Goal: Transaction & Acquisition: Purchase product/service

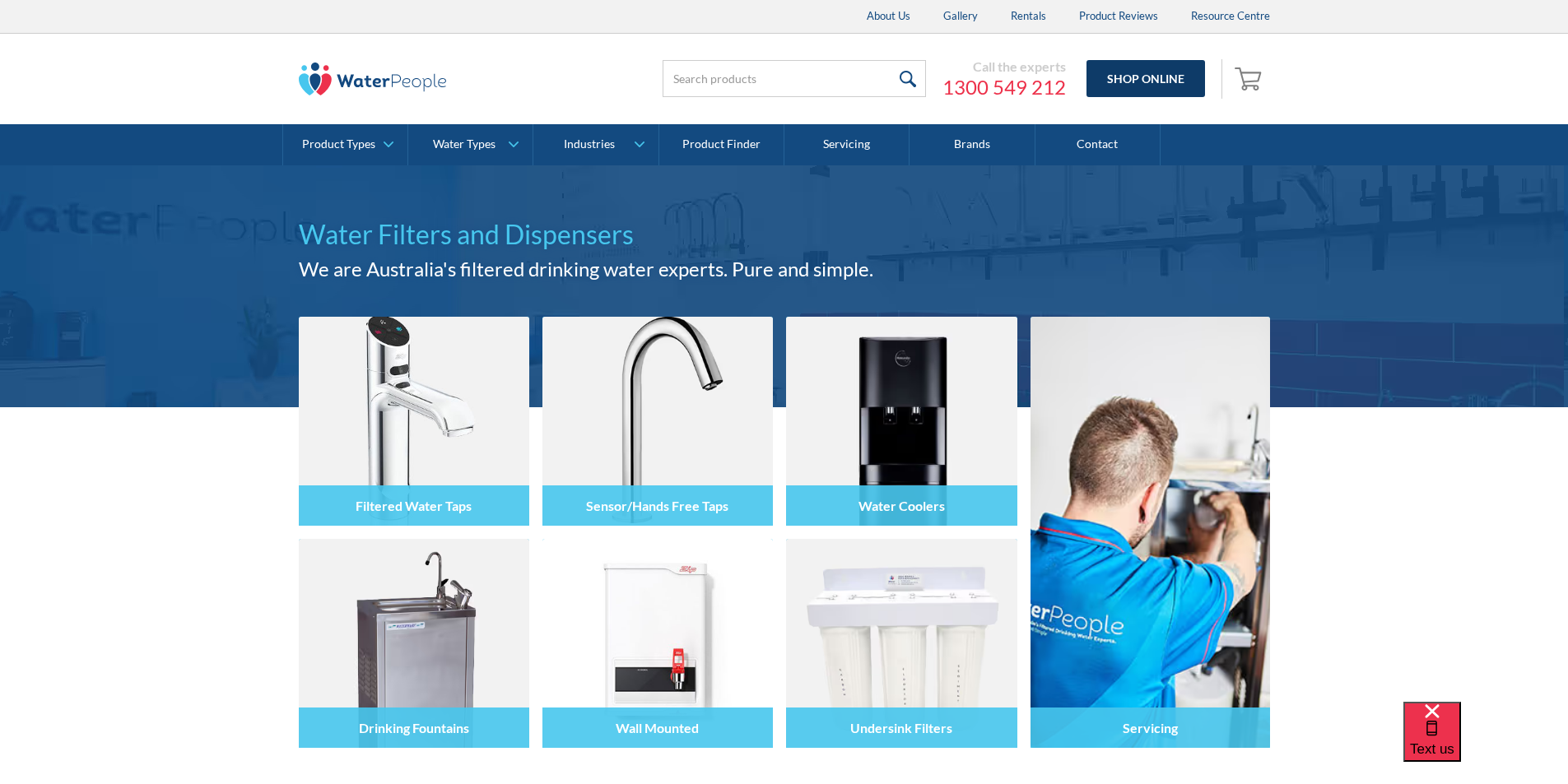
click at [1138, 78] on link "Shop Online" at bounding box center [1145, 78] width 119 height 37
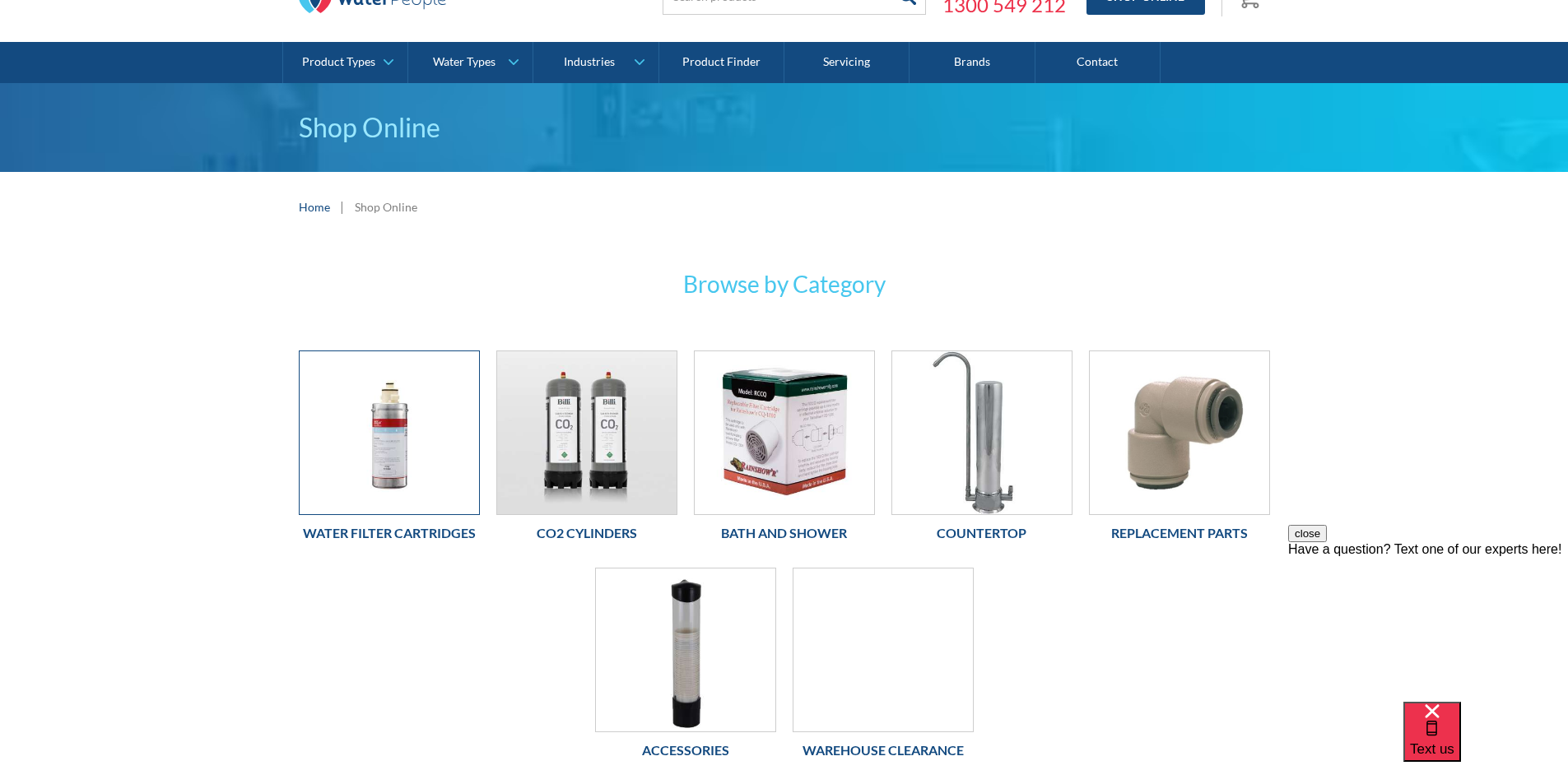
click at [412, 410] on img at bounding box center [388, 432] width 179 height 163
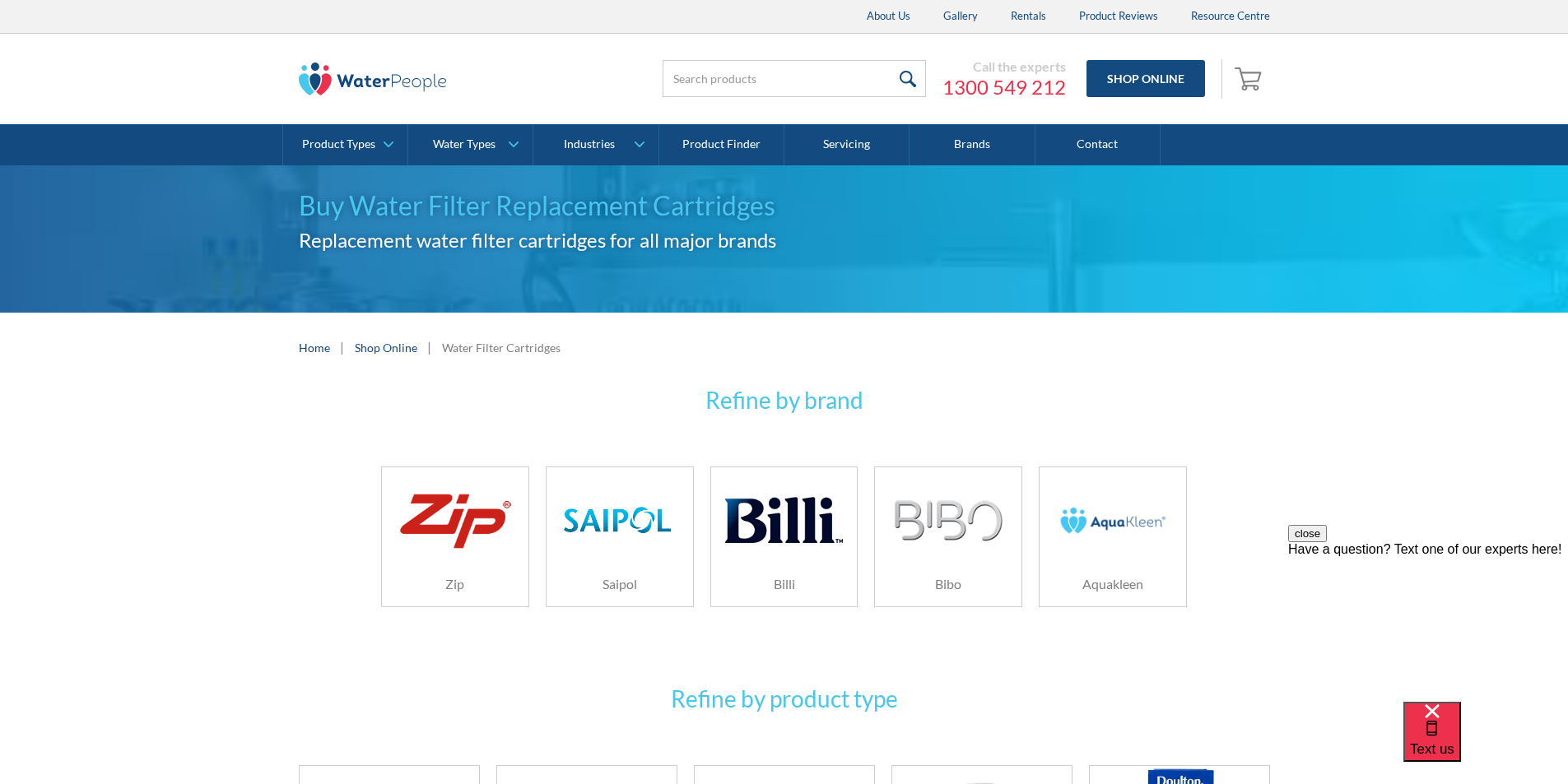
click at [465, 521] on img at bounding box center [454, 519] width 117 height 70
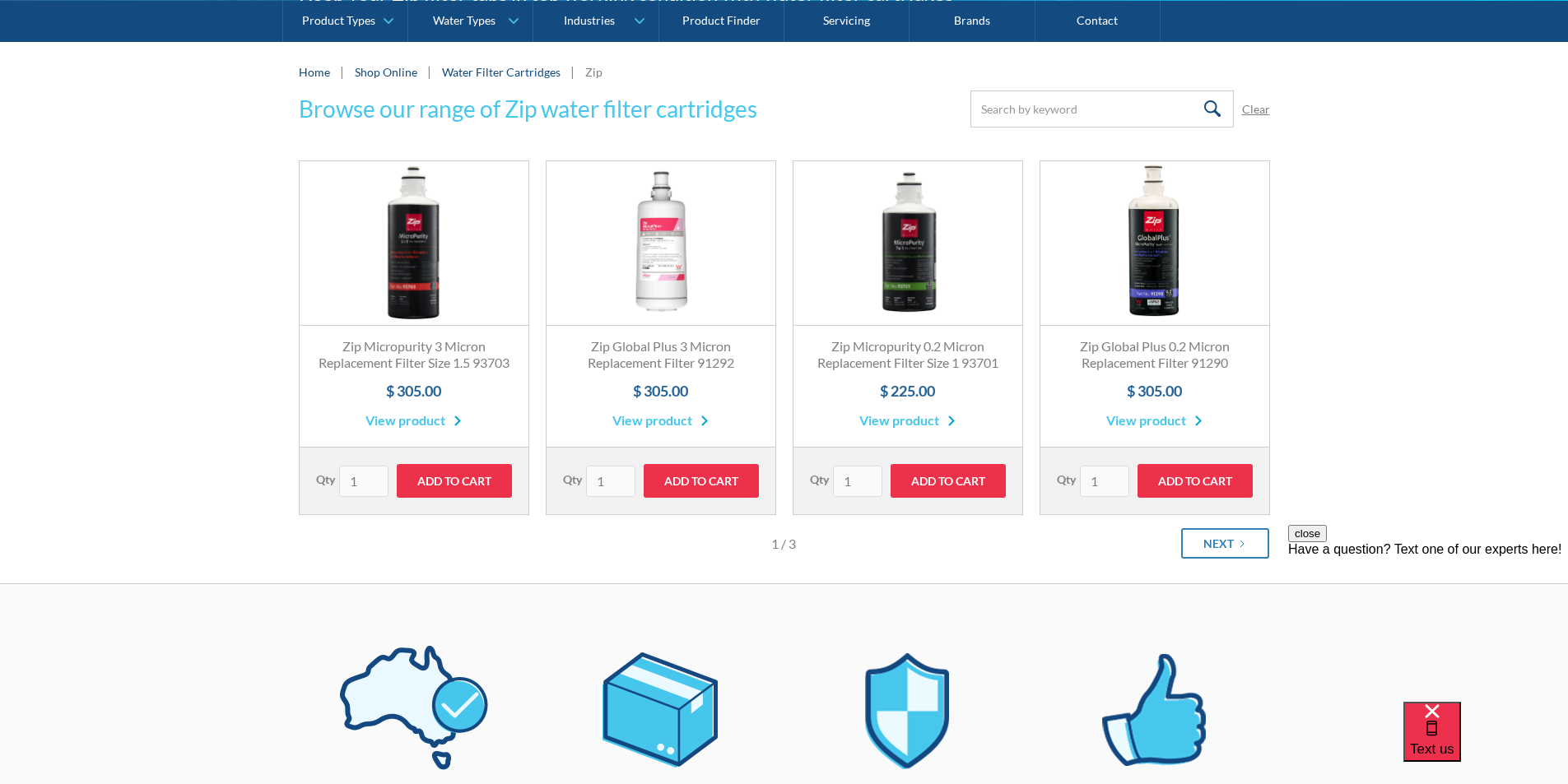
scroll to position [165, 0]
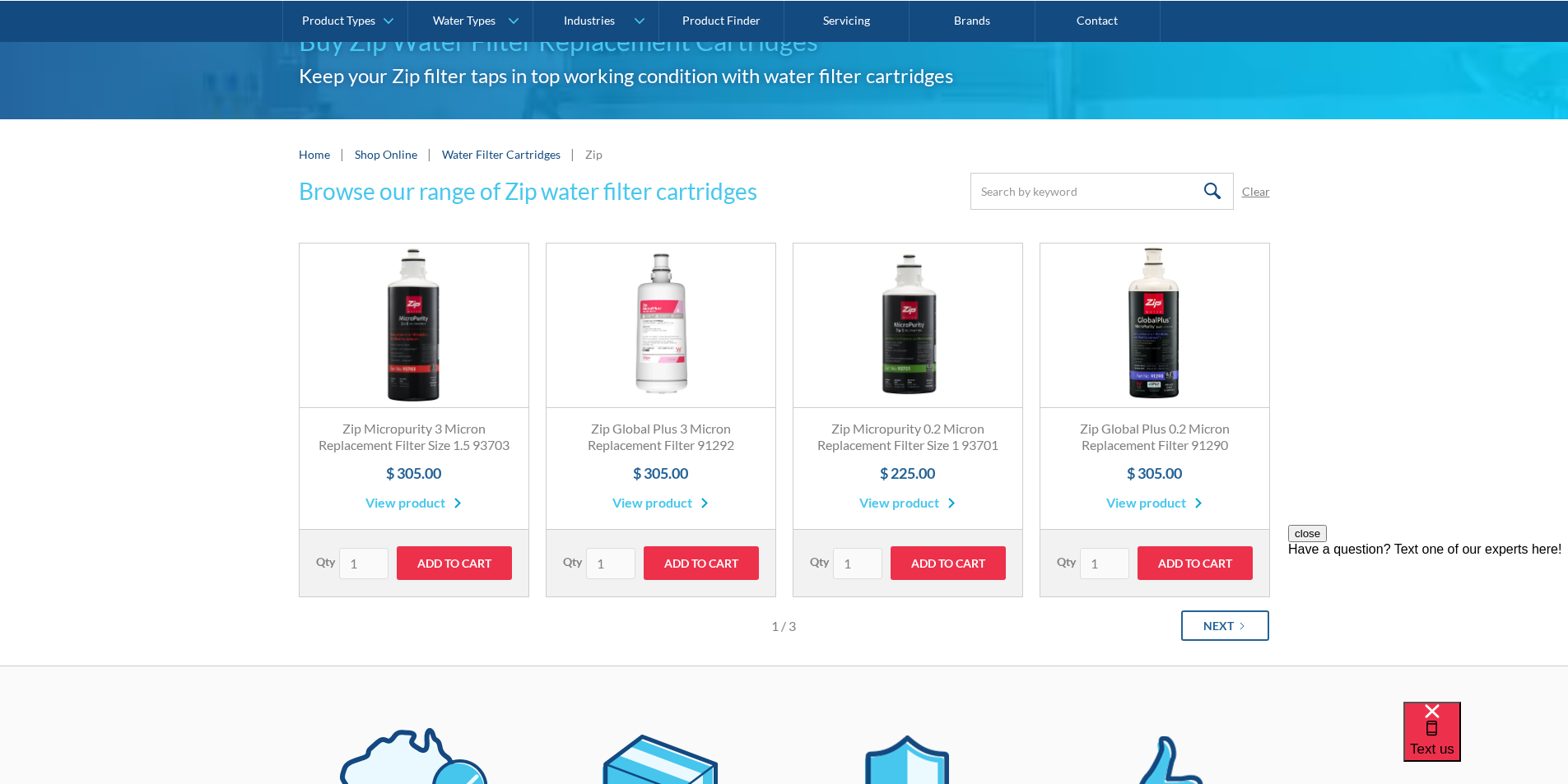
click at [1212, 634] on div "Next" at bounding box center [1218, 625] width 30 height 18
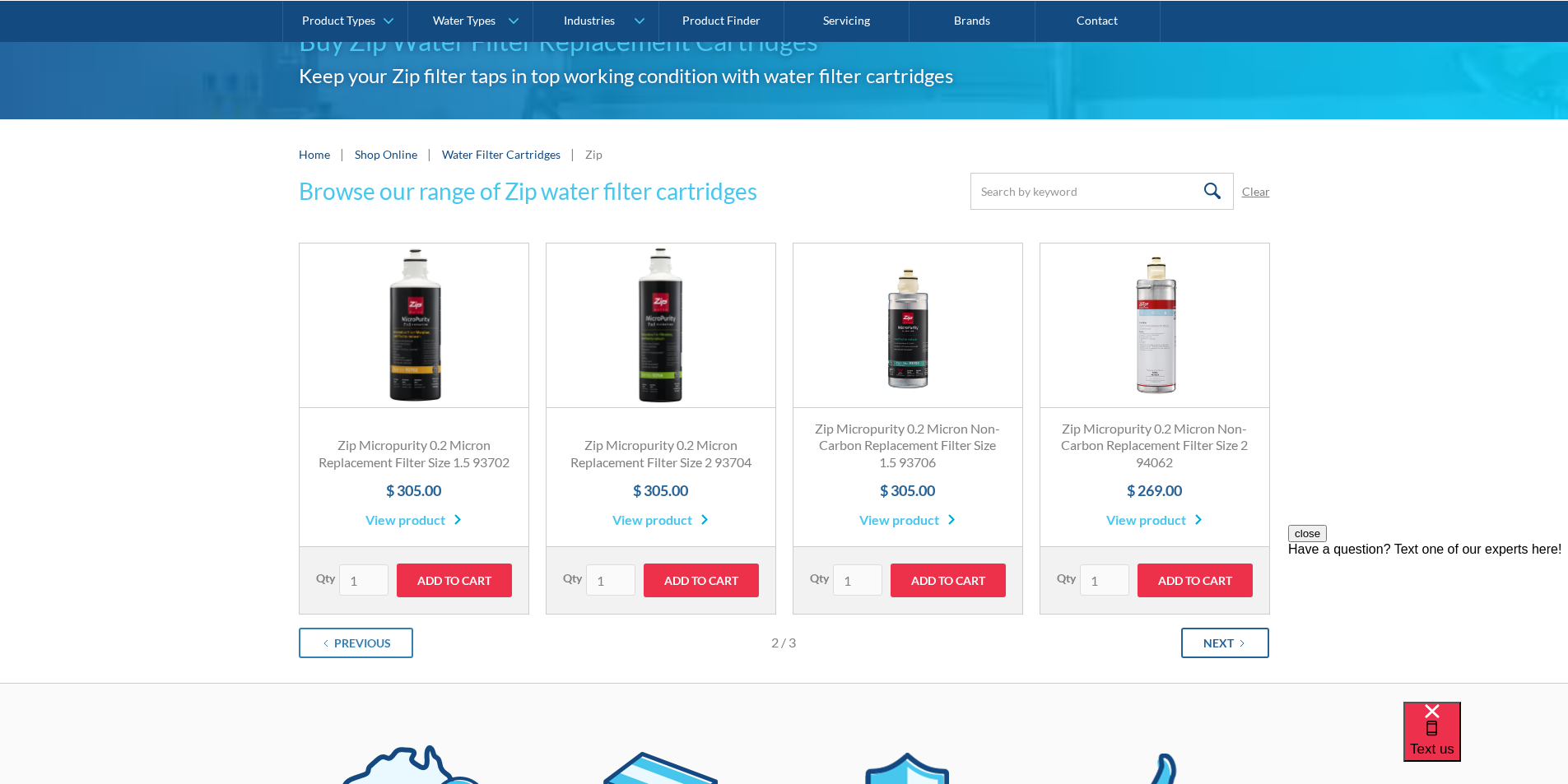
click at [1213, 647] on div "Next" at bounding box center [1218, 643] width 30 height 18
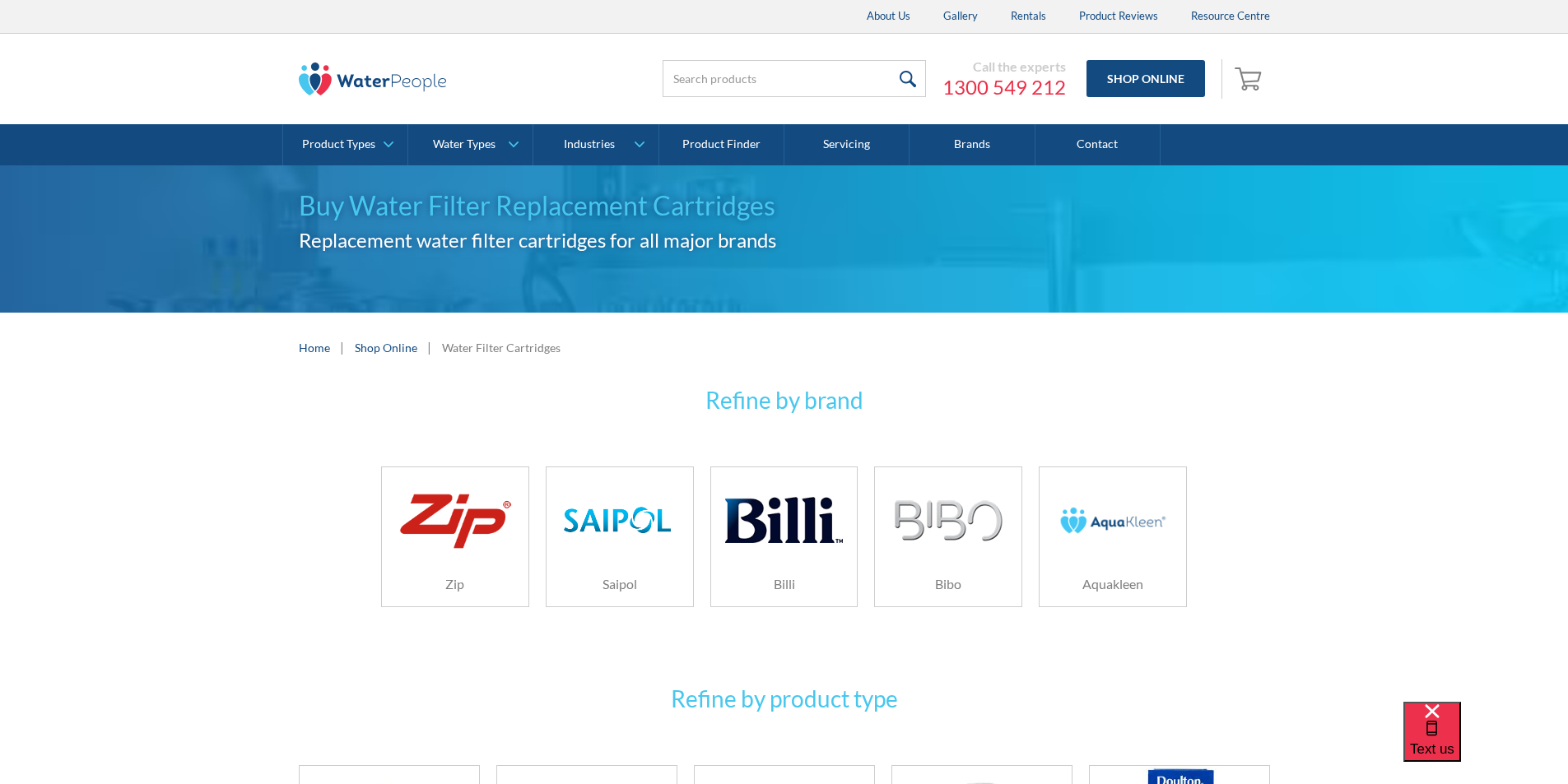
click at [627, 535] on img at bounding box center [618, 519] width 117 height 34
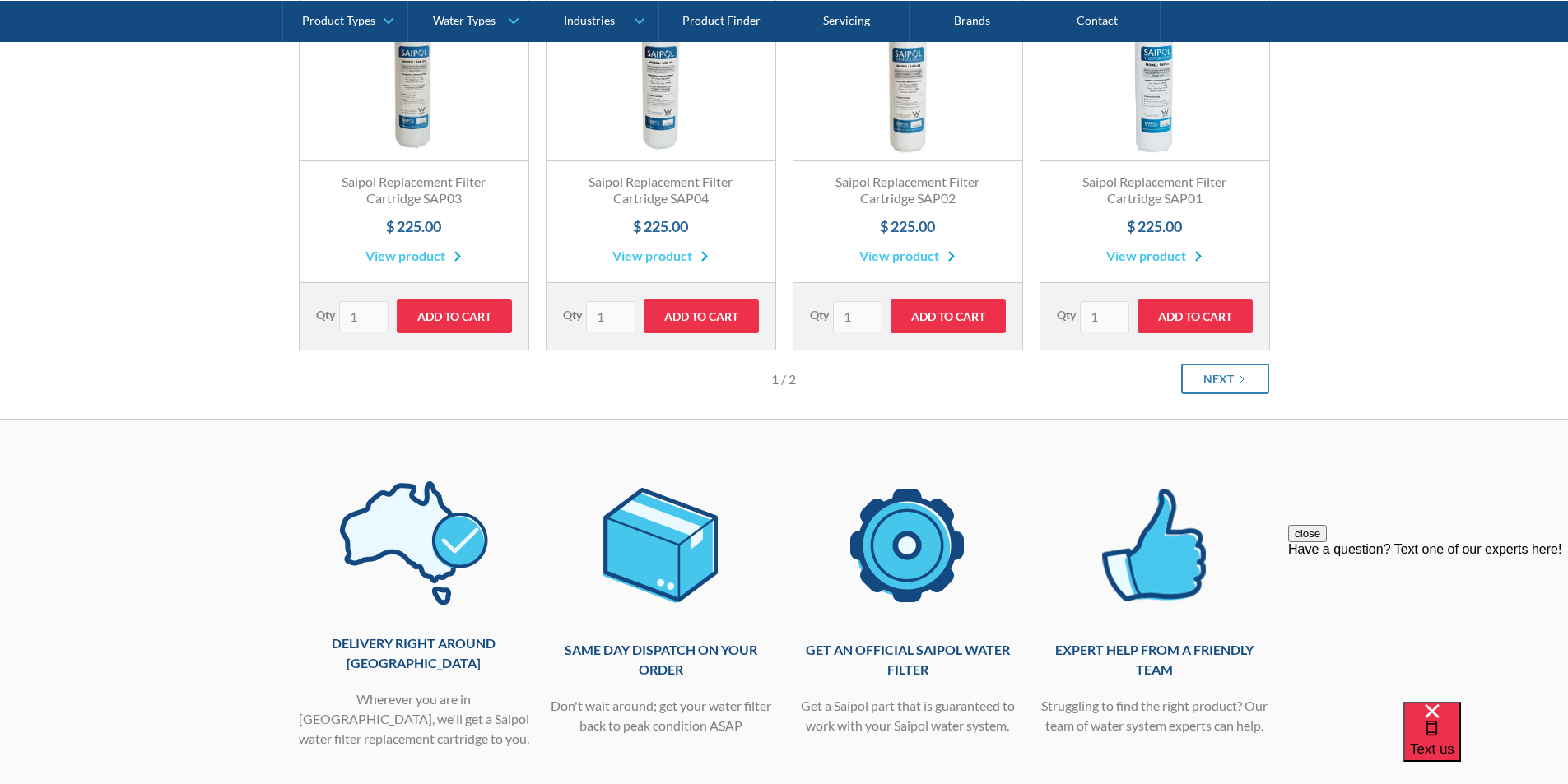
scroll to position [165, 0]
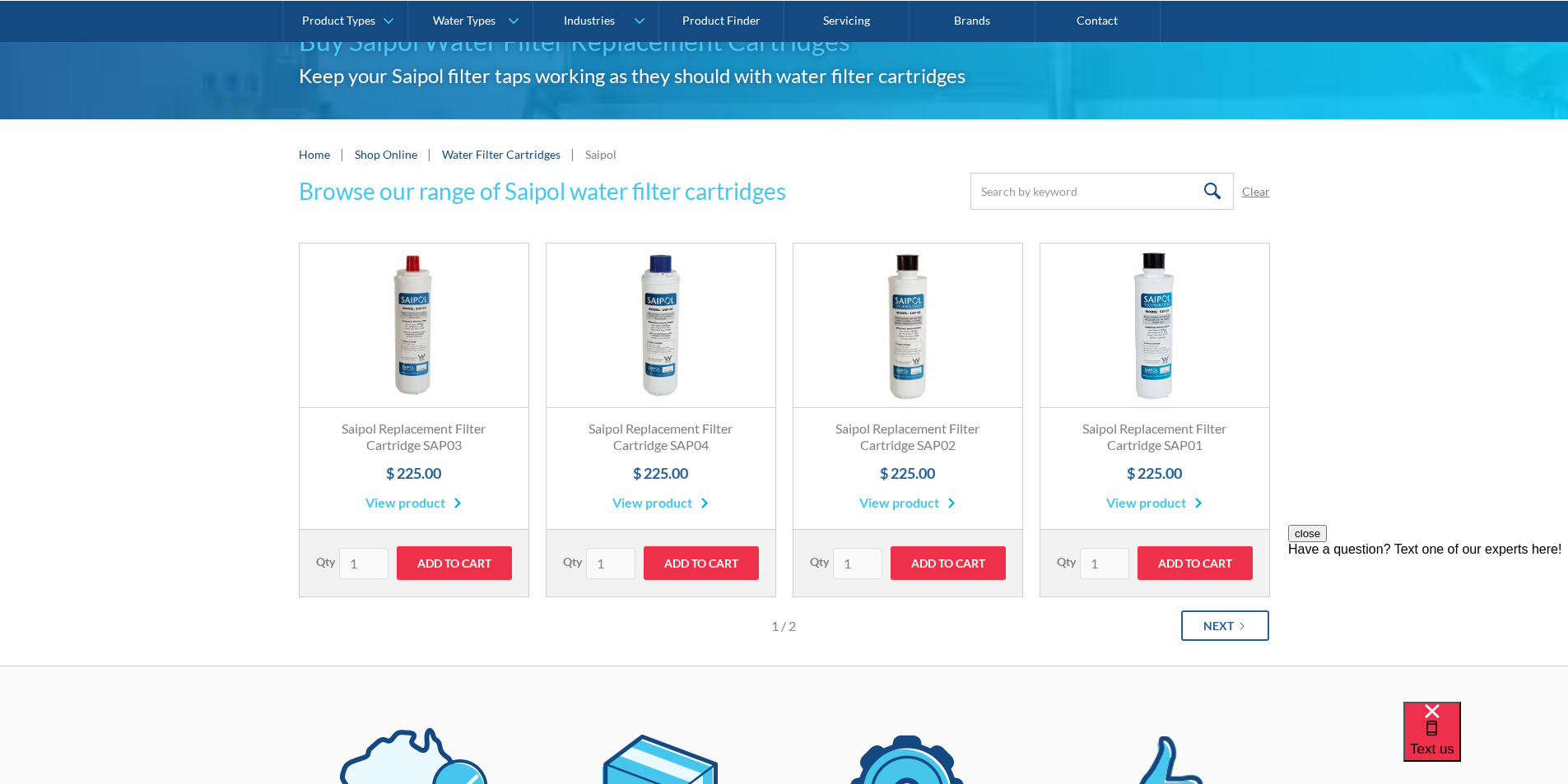
click at [1220, 626] on div "Next" at bounding box center [1218, 625] width 30 height 18
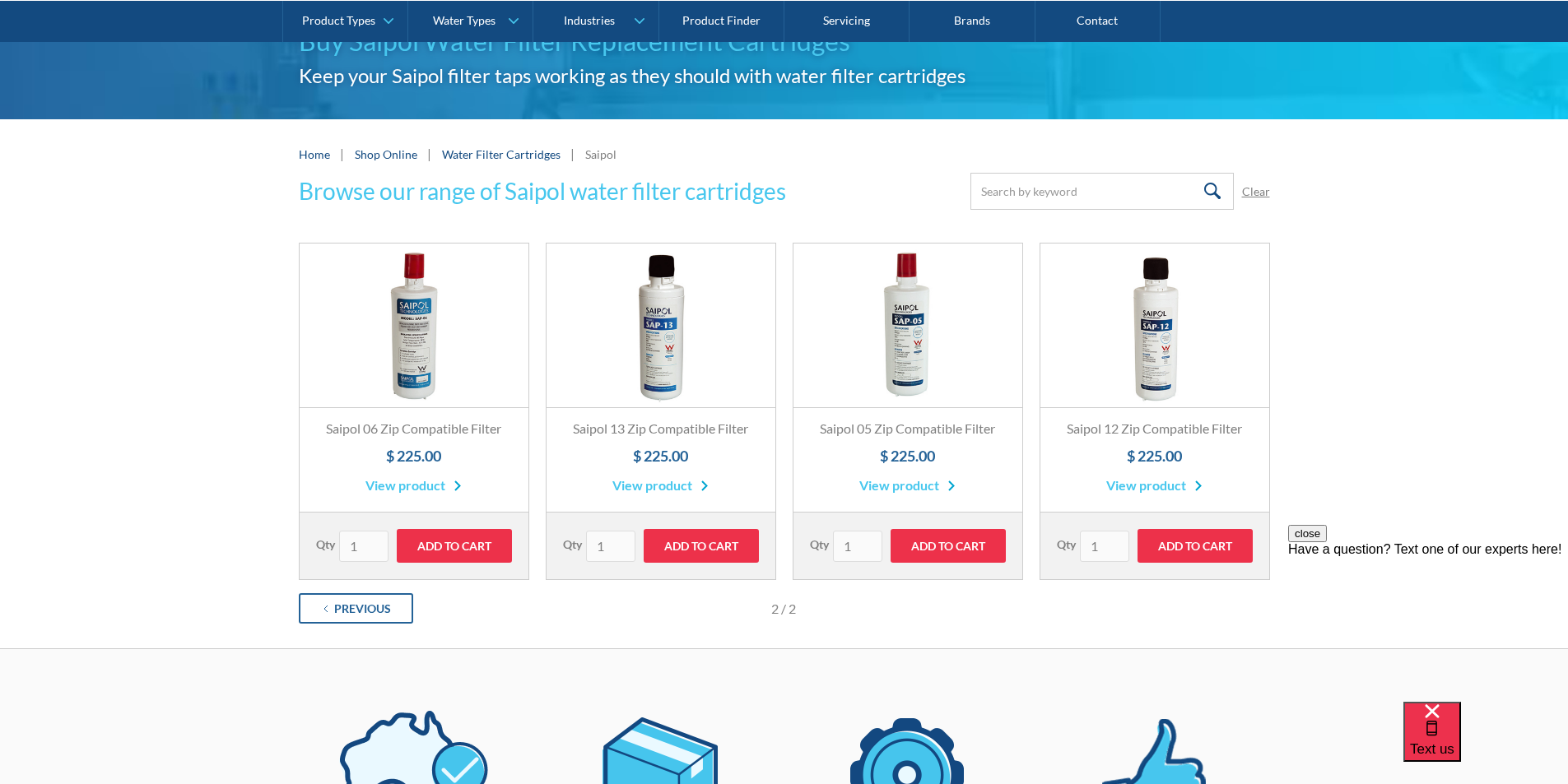
click at [365, 599] on link "Previous" at bounding box center [356, 608] width 115 height 30
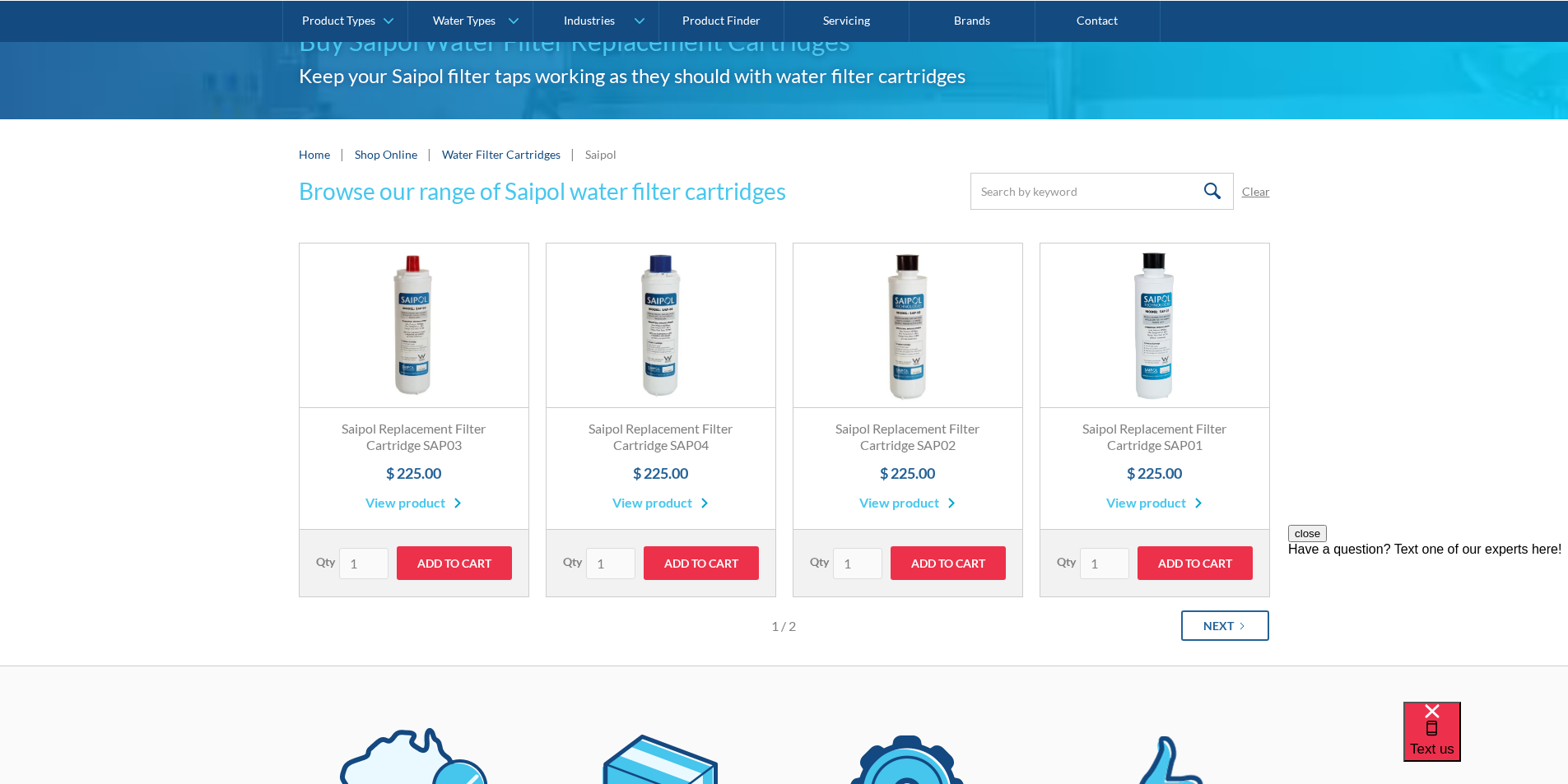
click at [1221, 626] on div "Next" at bounding box center [1218, 625] width 30 height 18
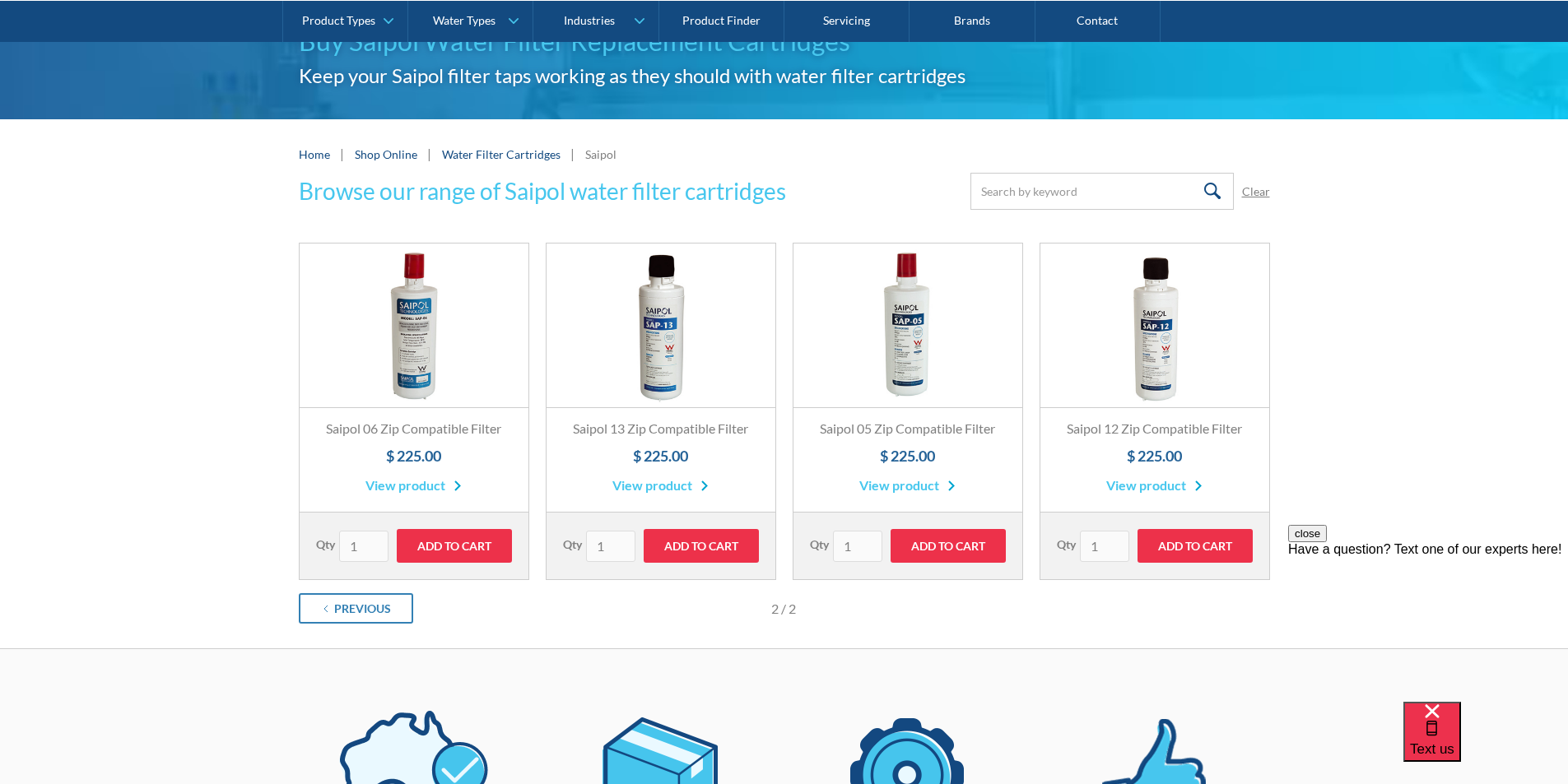
click at [666, 374] on link "Fits All Brands Best Seller" at bounding box center [660, 325] width 228 height 165
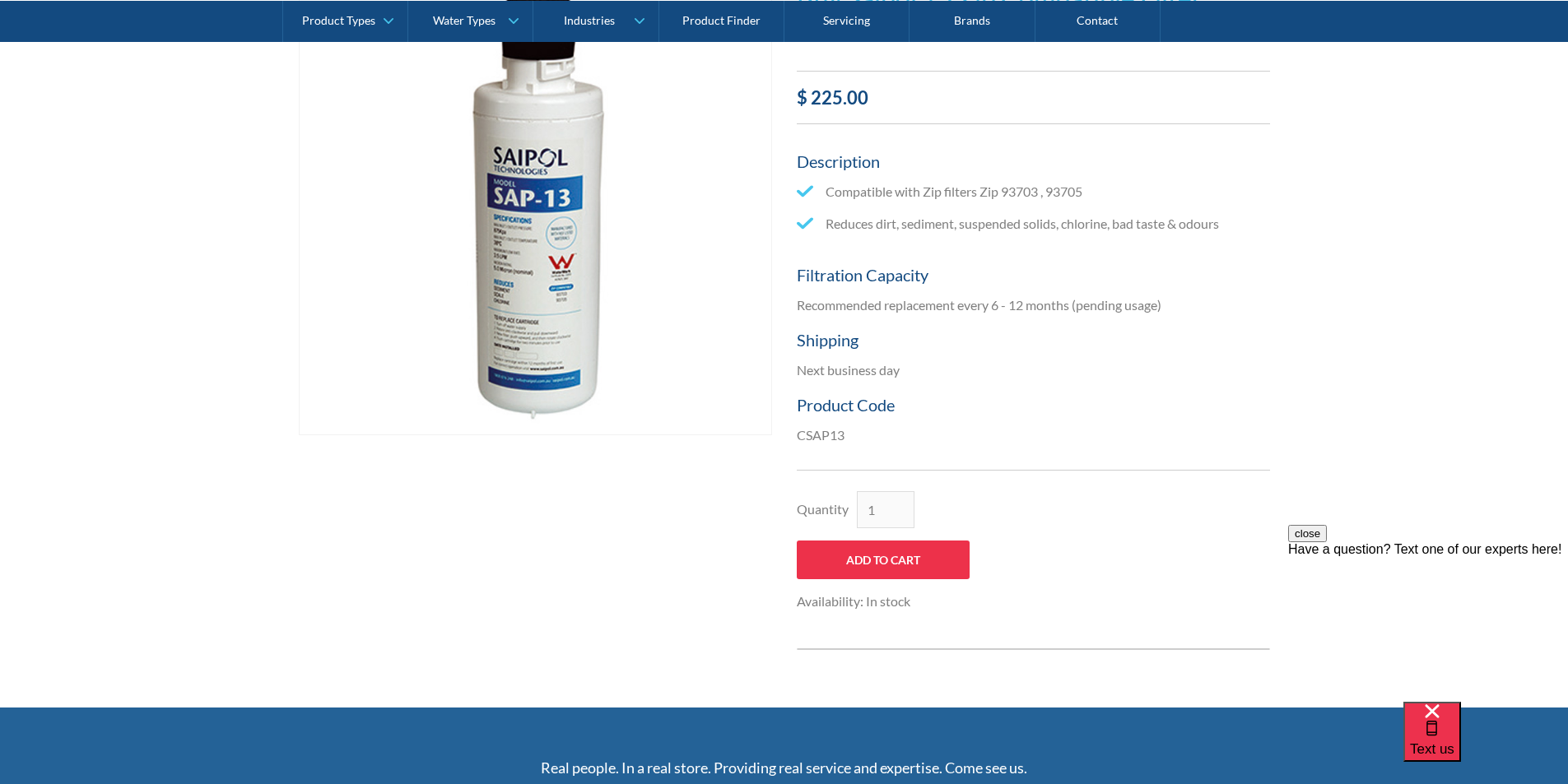
scroll to position [247, 0]
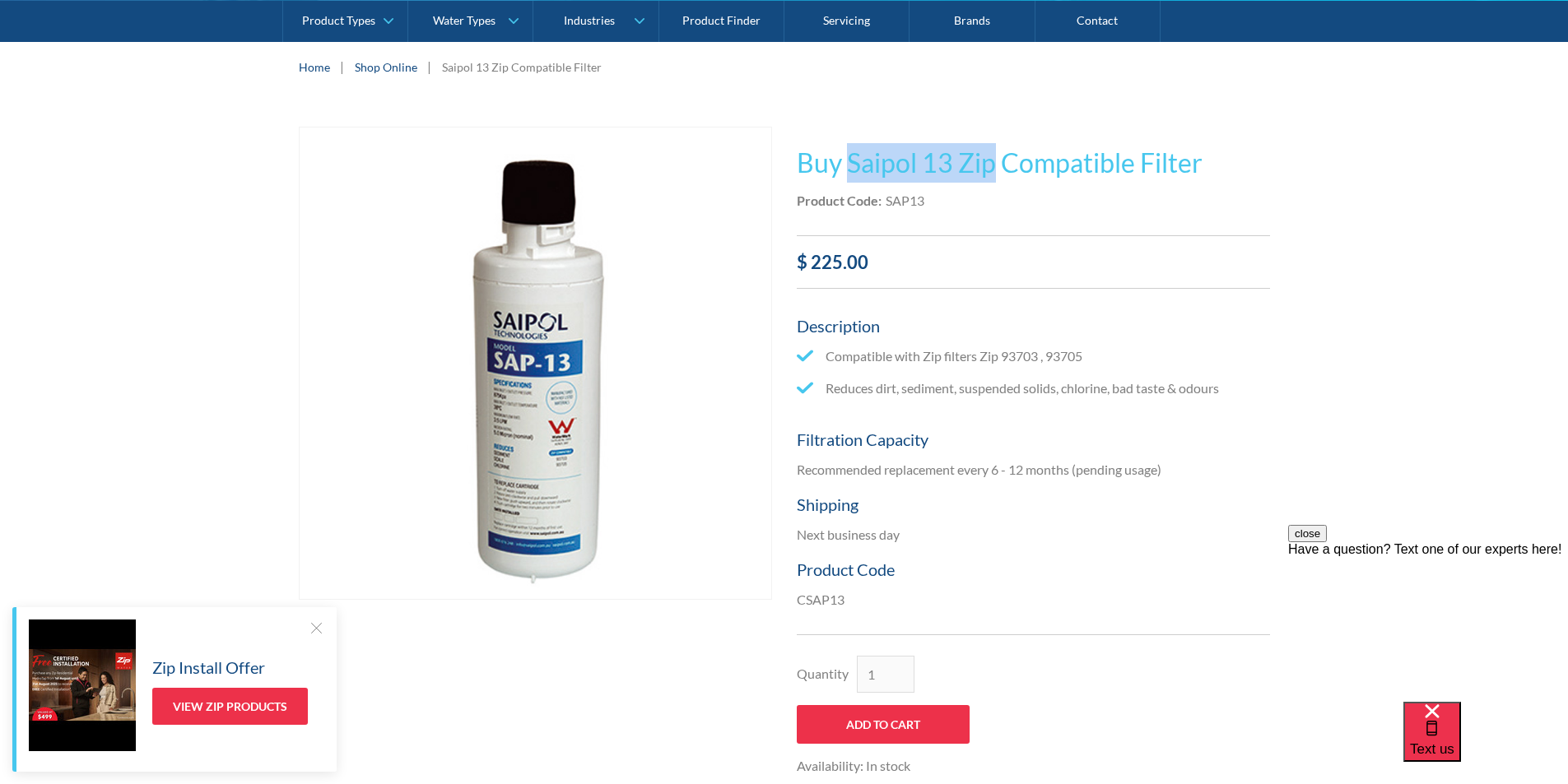
drag, startPoint x: 994, startPoint y: 164, endPoint x: 854, endPoint y: 165, distance: 140.0
click at [851, 164] on h1 "Buy Saipol 13 Zip Compatible Filter" at bounding box center [1033, 163] width 474 height 39
copy h1 "Saipol 13 Zip"
